Goal: Communication & Community: Answer question/provide support

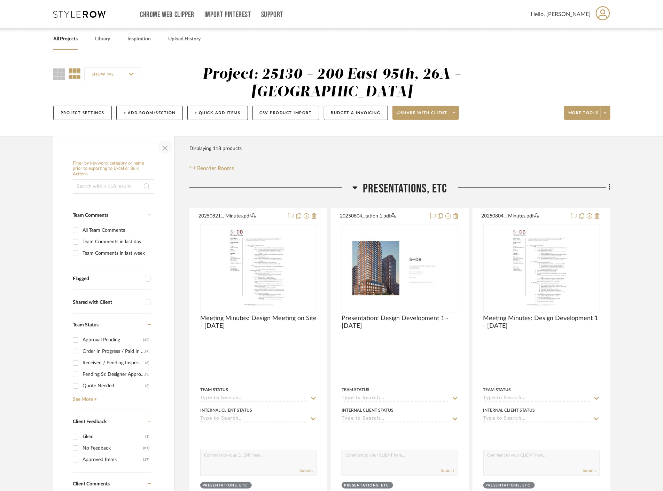
click at [171, 146] on span "button" at bounding box center [165, 147] width 17 height 17
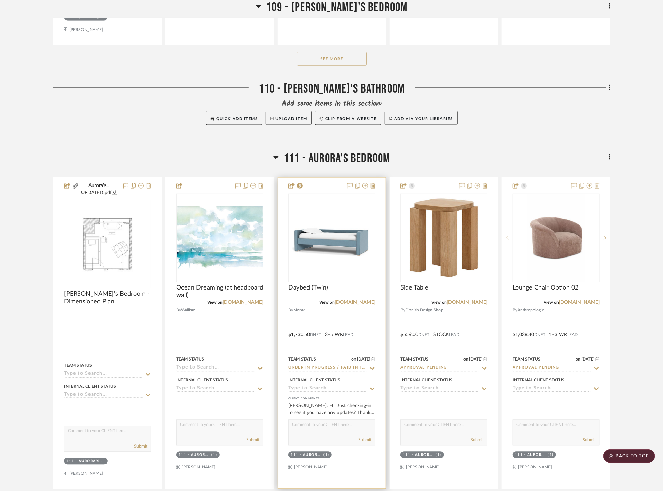
scroll to position [3599, 0]
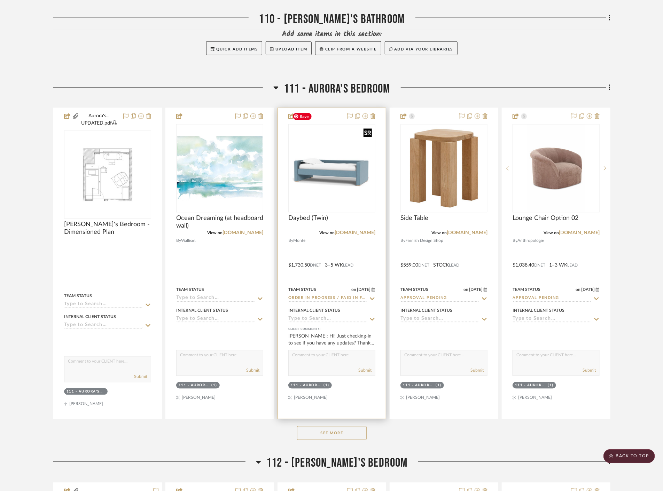
click at [0, 0] on img at bounding box center [0, 0] width 0 height 0
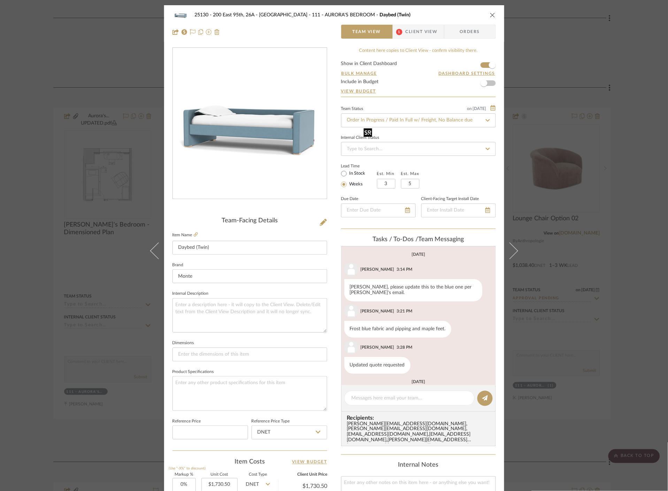
scroll to position [88, 0]
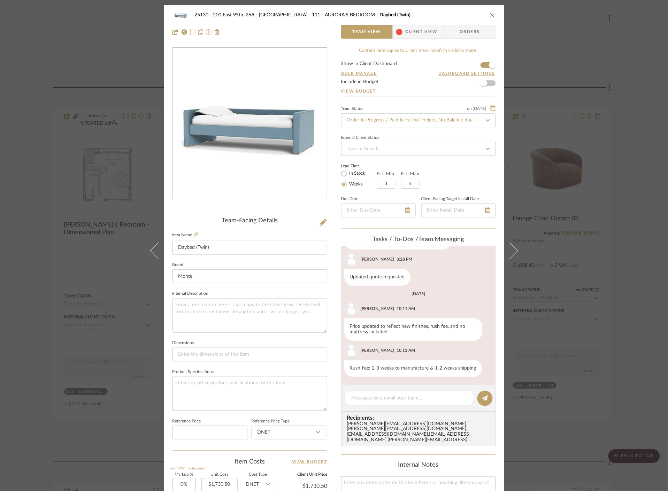
click at [396, 33] on span "1" at bounding box center [399, 32] width 6 height 6
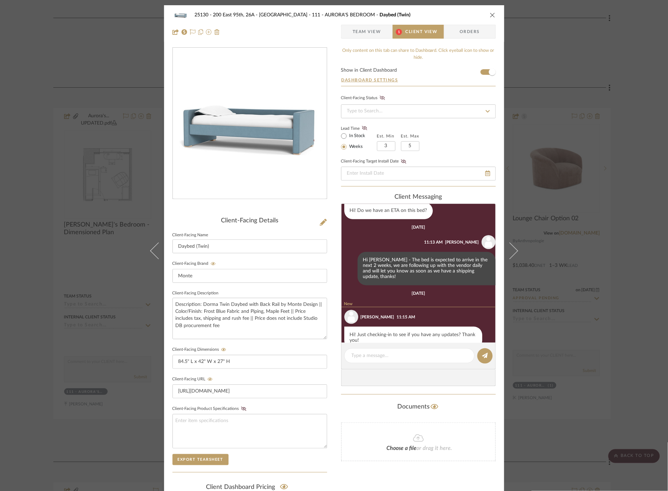
scroll to position [249, 0]
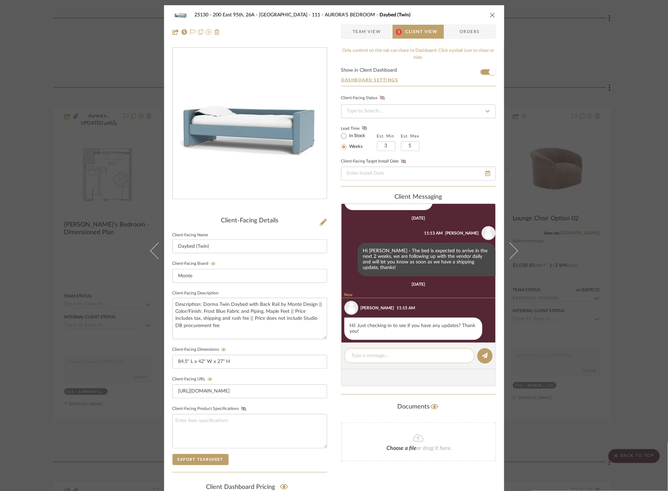
click at [382, 352] on textarea at bounding box center [409, 355] width 116 height 7
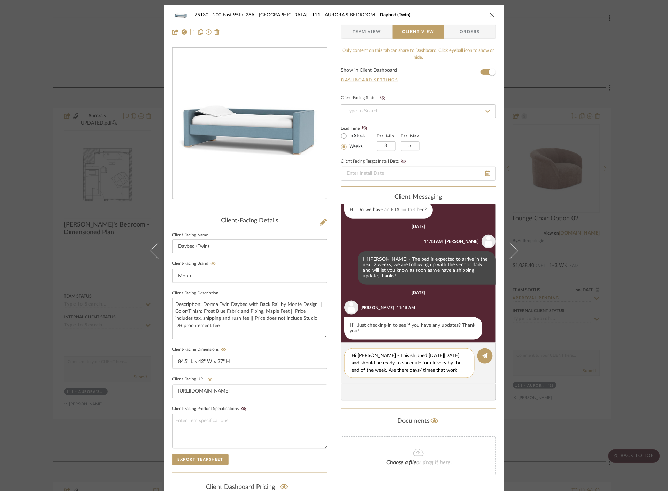
scroll to position [0, 0]
drag, startPoint x: 446, startPoint y: 373, endPoint x: 345, endPoint y: 353, distance: 103.3
click at [345, 353] on div "Hi [PERSON_NAME] - This shipped [DATE][DATE] and should be ready to schedule fo…" at bounding box center [409, 364] width 130 height 30
click at [444, 375] on div "Hi [PERSON_NAME] - This shipped [DATE][DATE] and should be ready to schedule fo…" at bounding box center [409, 364] width 130 height 30
drag, startPoint x: 446, startPoint y: 371, endPoint x: 372, endPoint y: 373, distance: 74.2
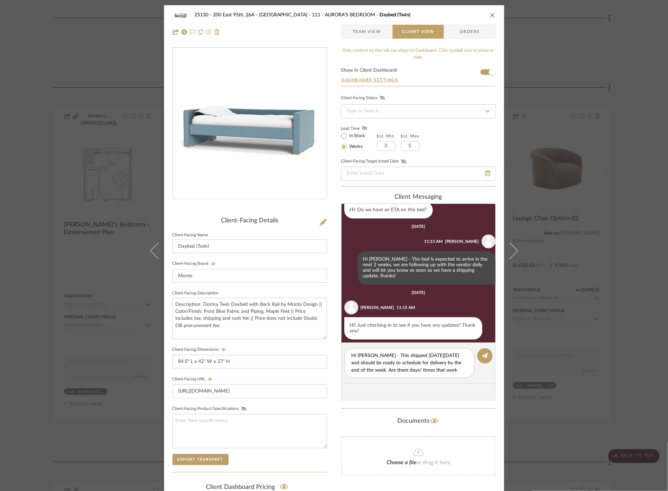
click at [372, 373] on textarea "Hi [PERSON_NAME] - This shipped [DATE][DATE] and should be ready to schedule fo…" at bounding box center [409, 363] width 116 height 22
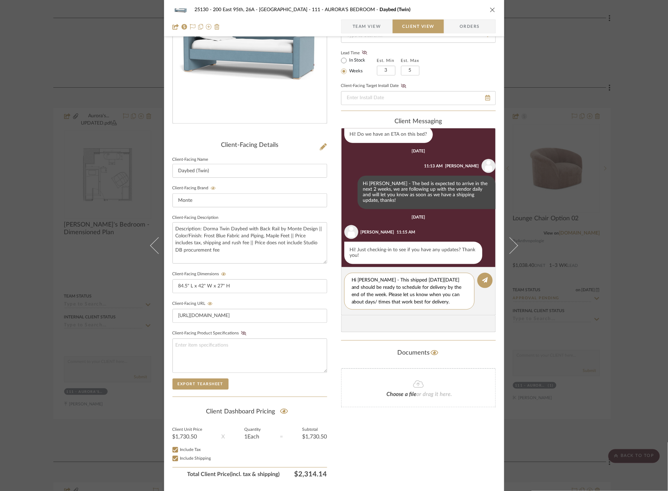
scroll to position [77, 0]
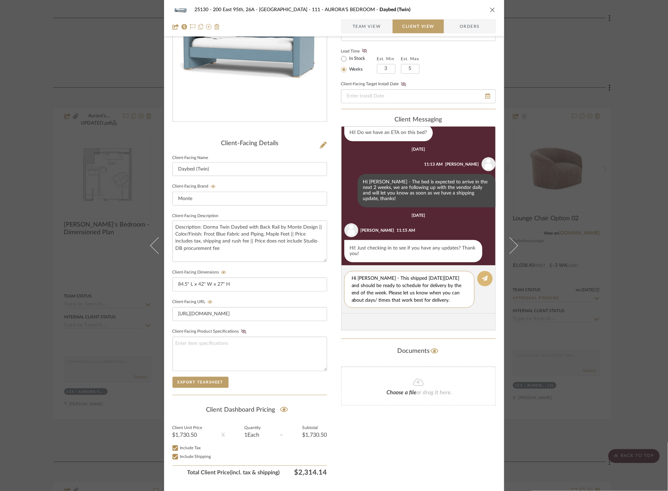
type textarea "Hi [PERSON_NAME] - This shipped [DATE][DATE] and should be ready to schedule fo…"
click at [480, 283] on button at bounding box center [484, 278] width 15 height 15
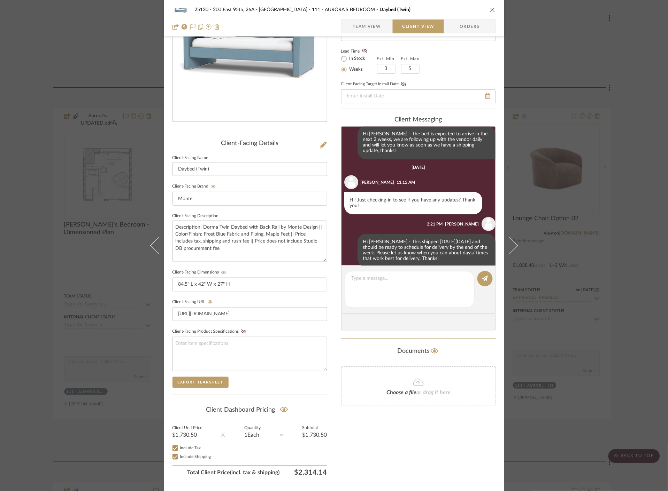
scroll to position [293, 0]
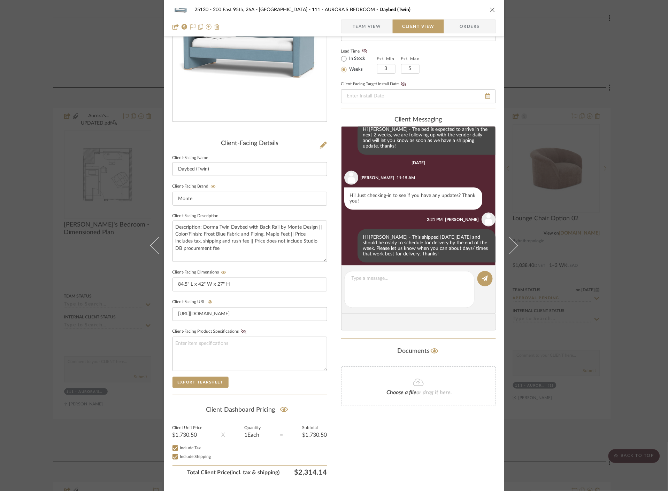
click at [632, 242] on div "25130 - 200 East 95th, 26A - Kosheleva 111 - AURORA'S BEDROOM Daybed (Twin) Tea…" at bounding box center [334, 245] width 668 height 491
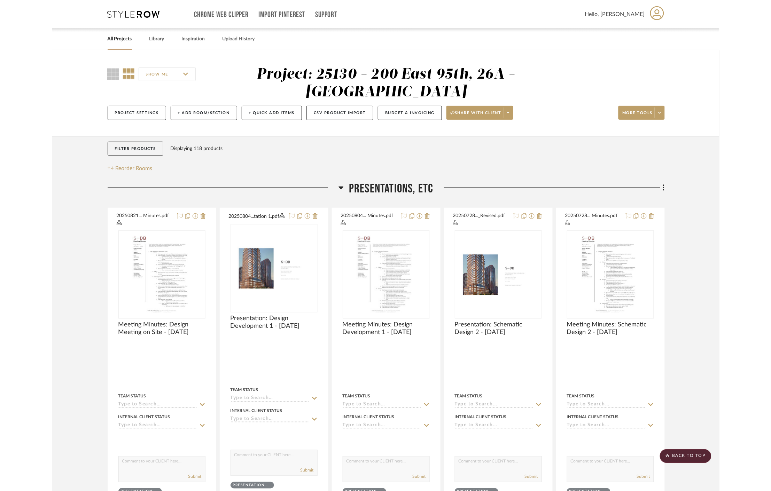
scroll to position [3599, 0]
